Goal: Check status

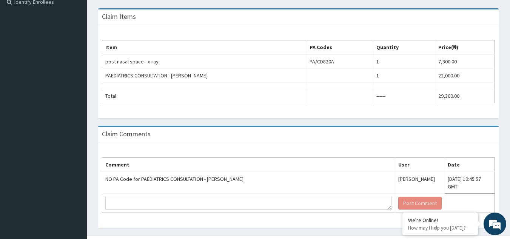
scroll to position [222, 0]
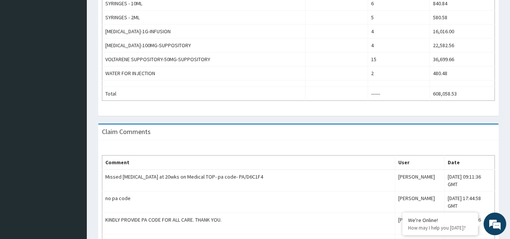
scroll to position [669, 0]
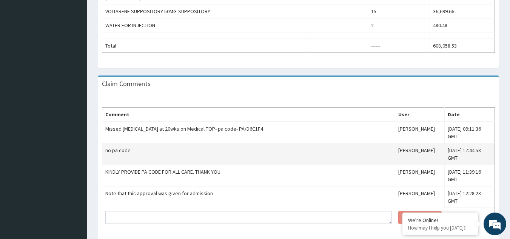
drag, startPoint x: 417, startPoint y: 145, endPoint x: 365, endPoint y: 148, distance: 52.6
click at [395, 148] on td "Adetomilayo Arijeniwa" at bounding box center [420, 154] width 50 height 22
copy td "Adetomilayo Arijeniwa"
